Goal: Information Seeking & Learning: Learn about a topic

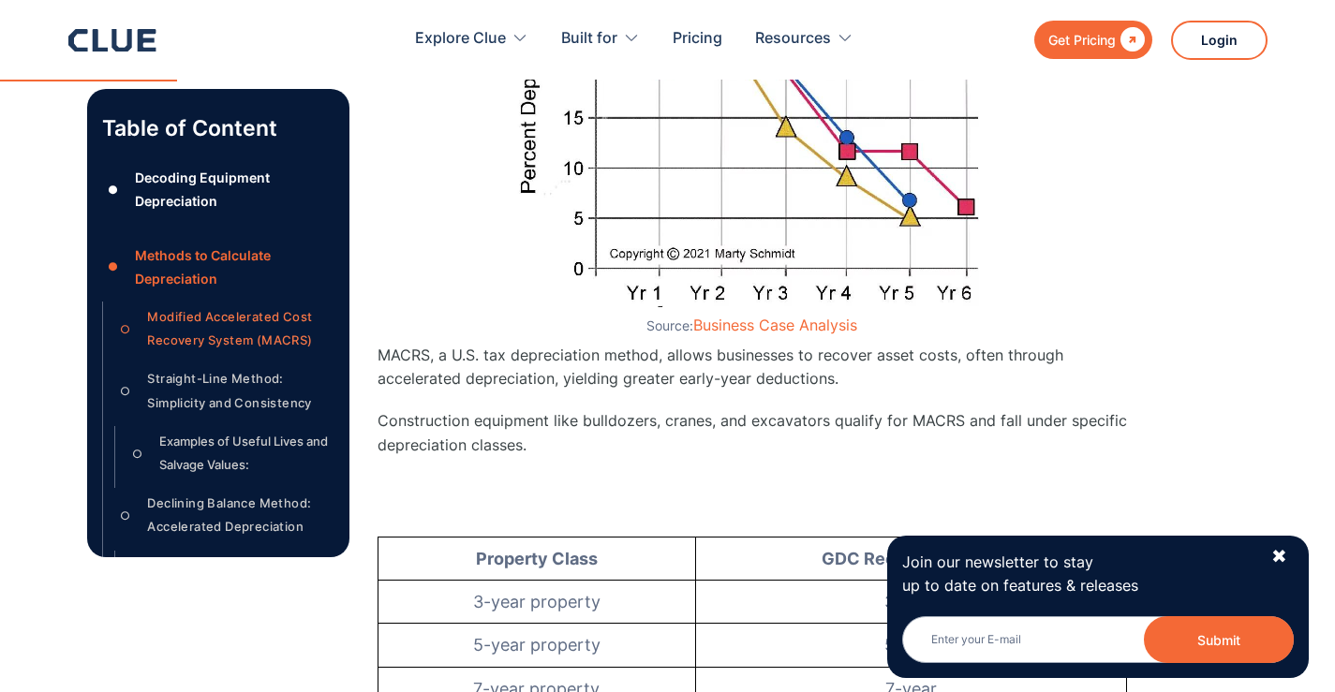
scroll to position [2163, 0]
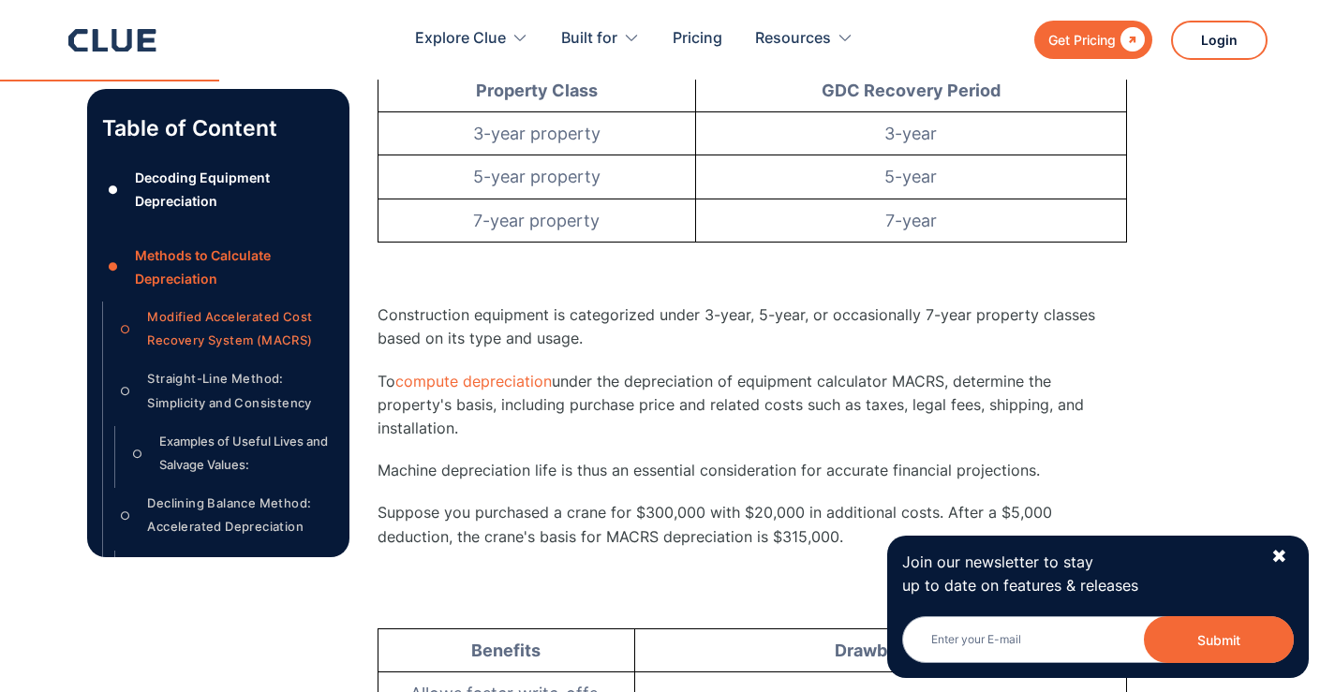
click at [1289, 563] on div "Join our newsletter to stay up to date on features & releases Email Submit News…" at bounding box center [1098, 607] width 422 height 142
click at [1283, 556] on div "✖" at bounding box center [1279, 556] width 16 height 23
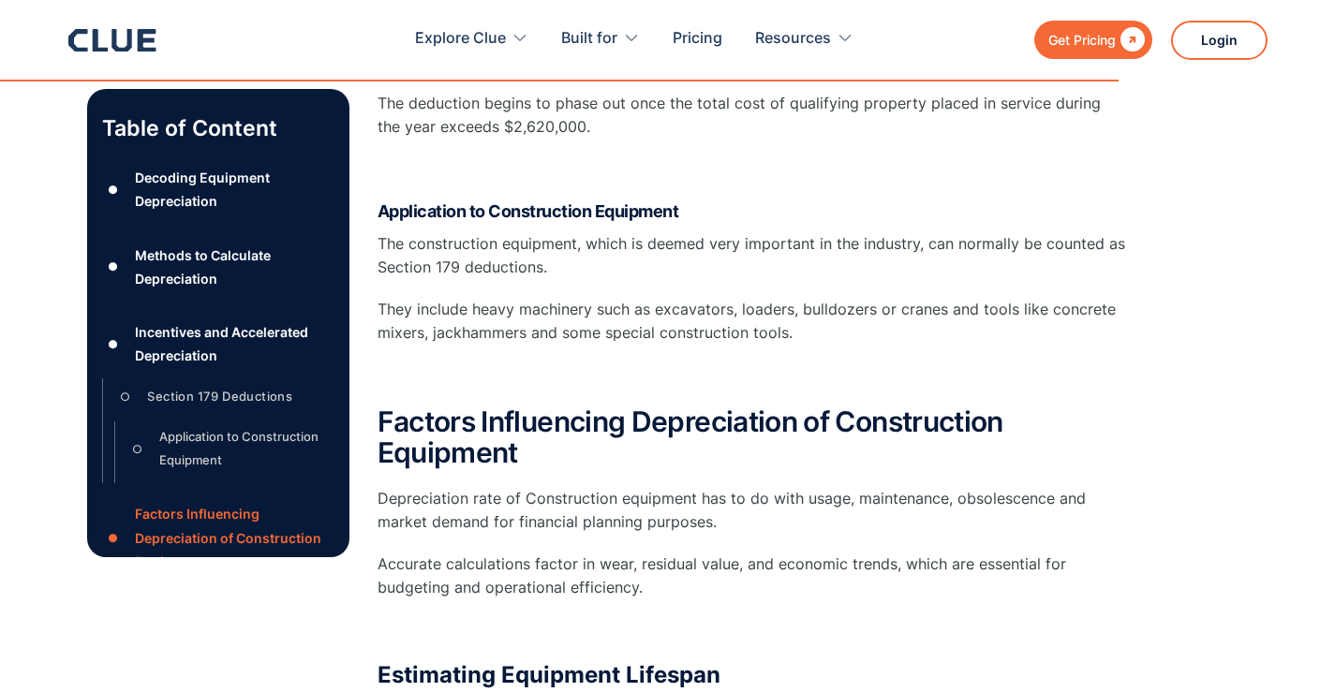
scroll to position [11811, 0]
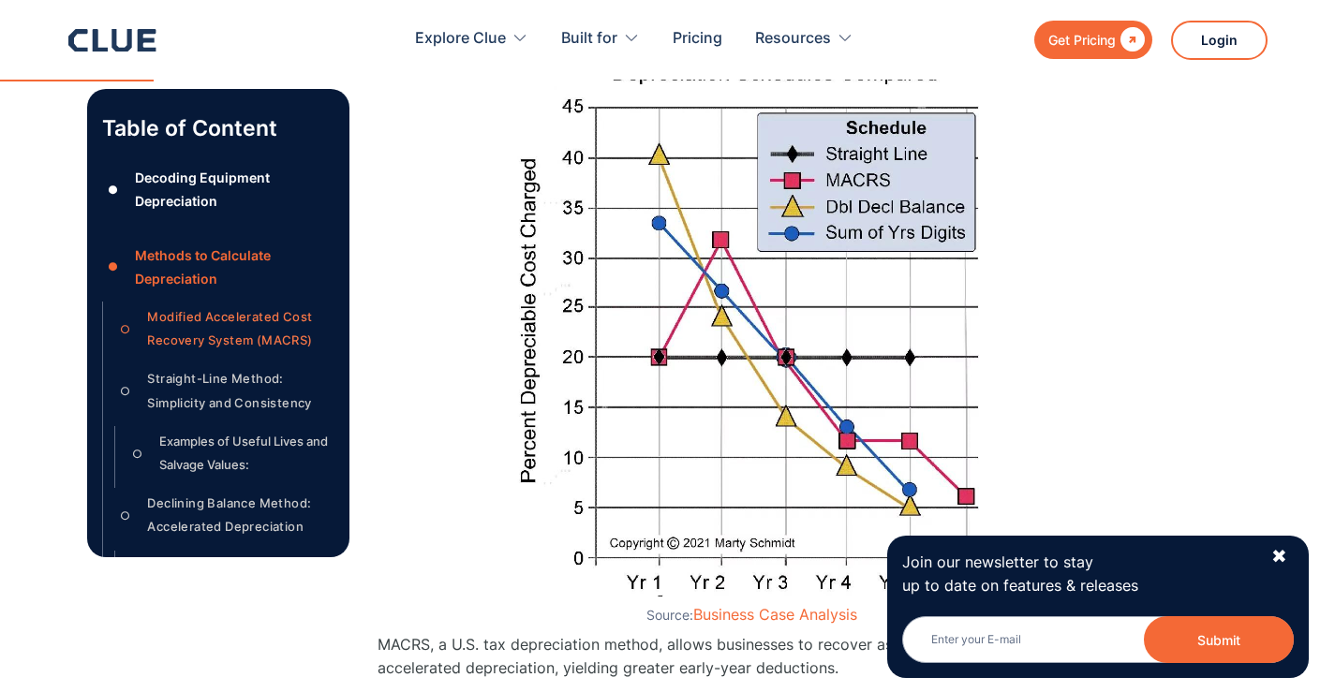
scroll to position [1499, 0]
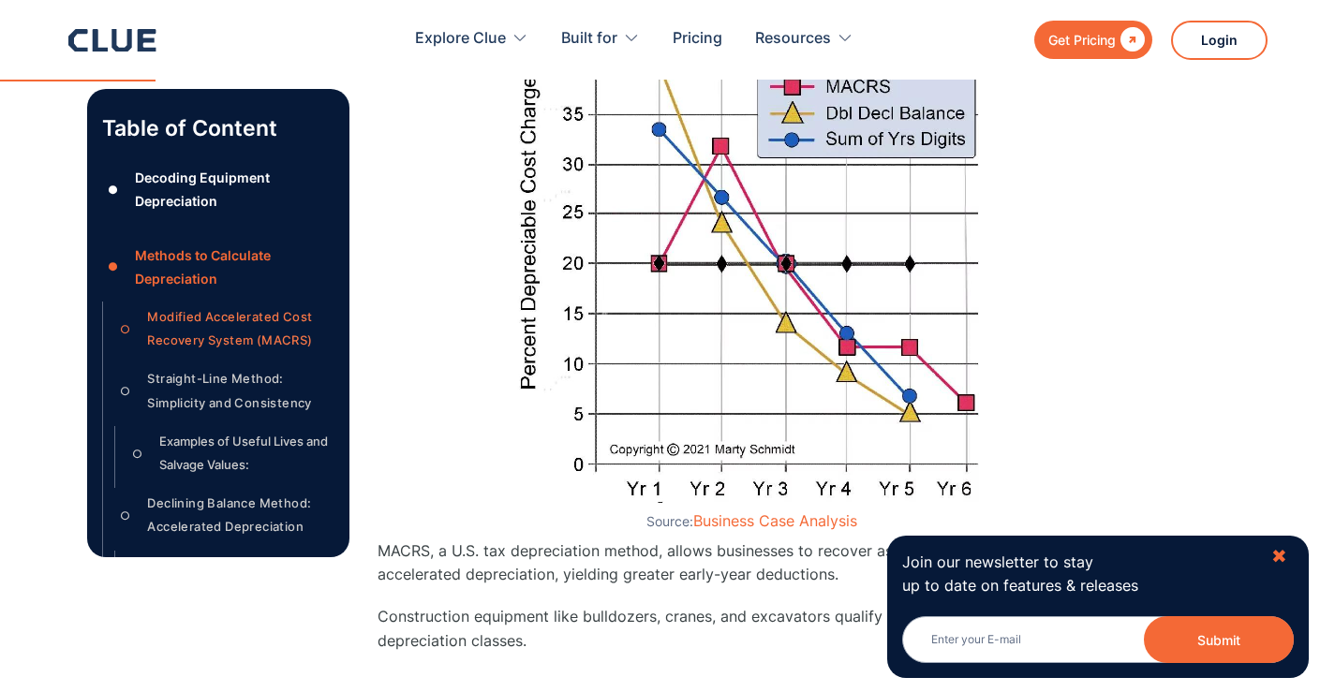
click at [1286, 555] on div "✖" at bounding box center [1279, 556] width 16 height 23
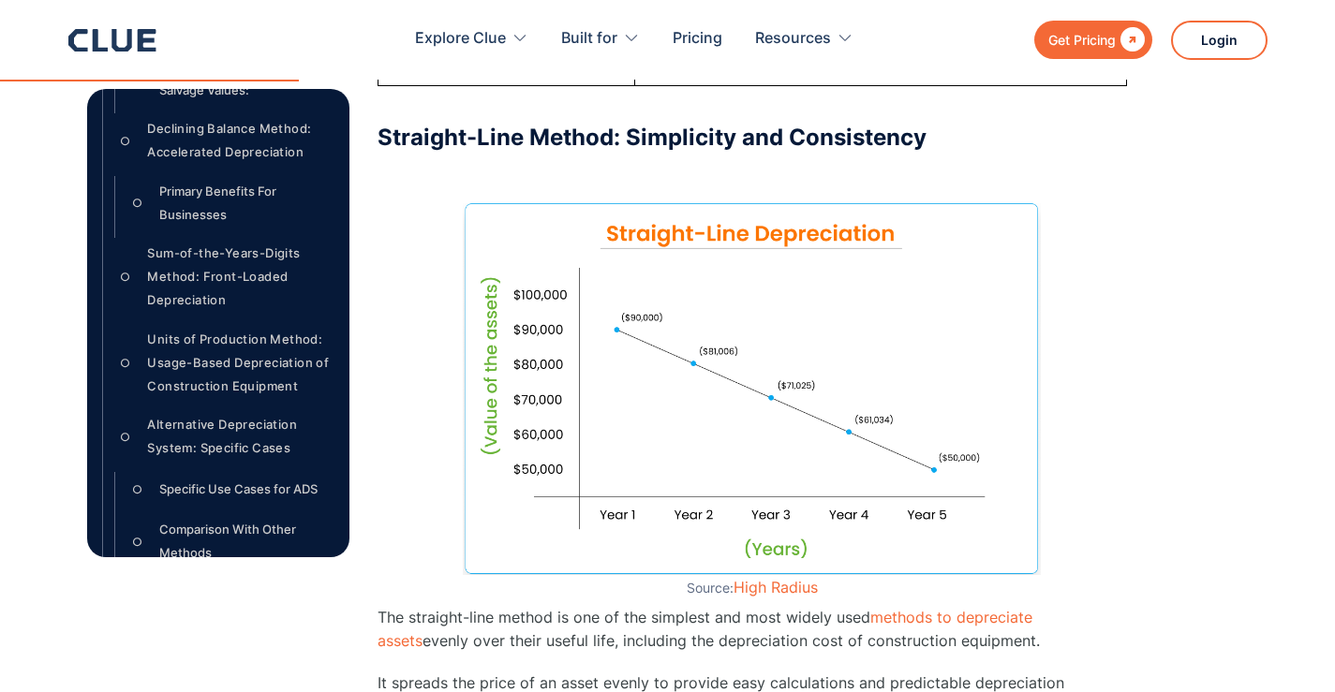
scroll to position [468, 0]
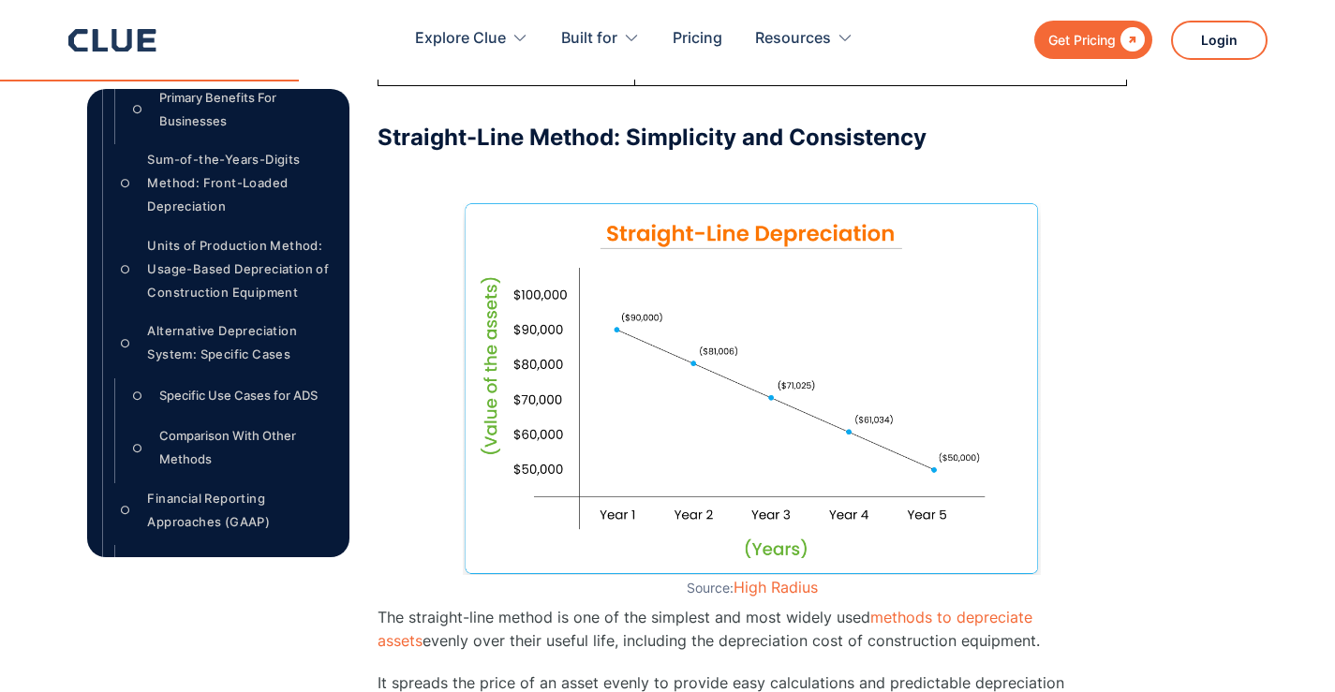
click at [186, 516] on div "Financial Reporting Approaches (GAAP)" at bounding box center [240, 510] width 186 height 47
